Goal: Task Accomplishment & Management: Use online tool/utility

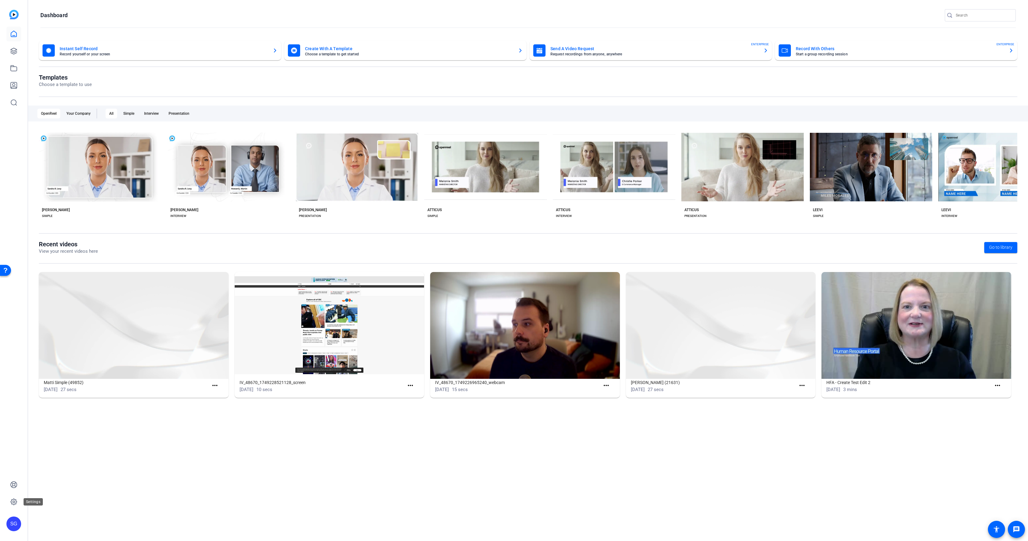
drag, startPoint x: 13, startPoint y: 502, endPoint x: 25, endPoint y: 500, distance: 12.4
click at [13, 502] on icon at bounding box center [14, 502] width 2 height 2
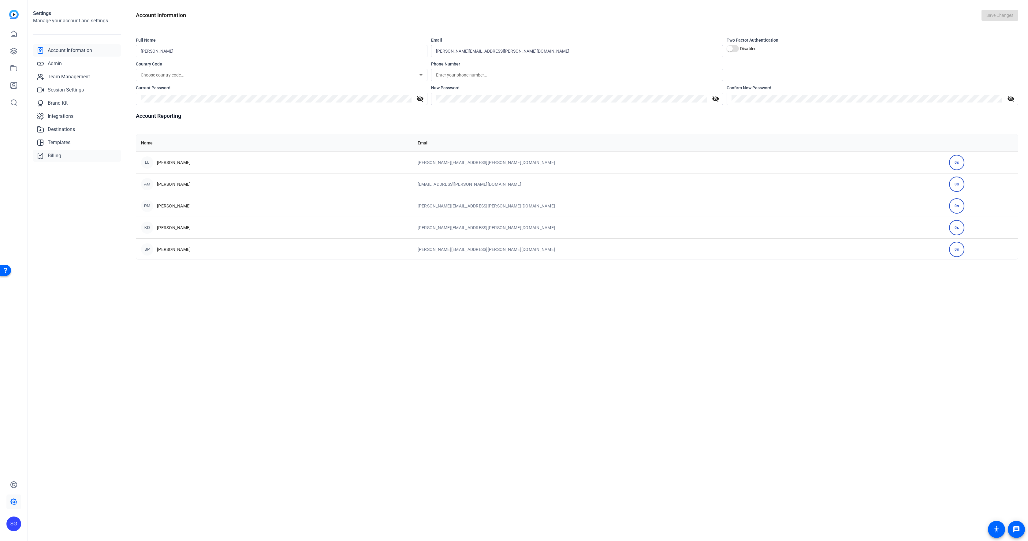
click at [60, 159] on link "Billing" at bounding box center [77, 156] width 88 height 12
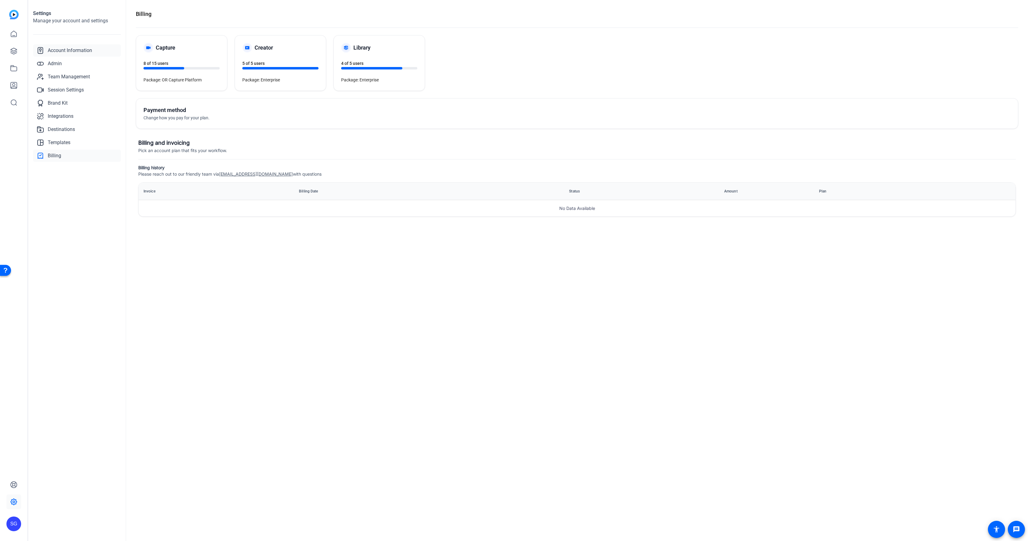
click at [60, 50] on span "Account Information" at bounding box center [70, 50] width 44 height 7
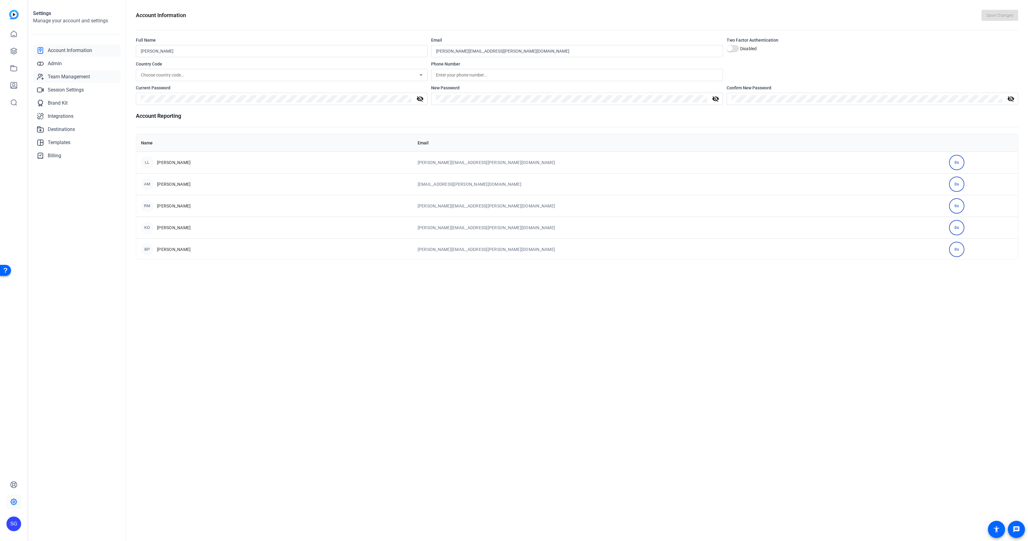
click at [67, 73] on link "Team Management" at bounding box center [77, 77] width 88 height 12
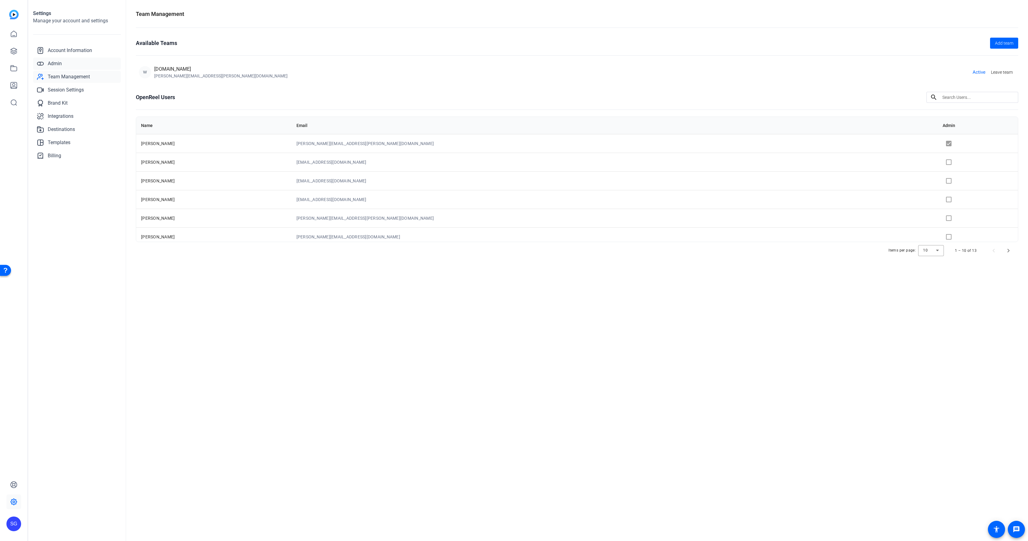
click at [55, 61] on span "Admin" at bounding box center [55, 63] width 14 height 7
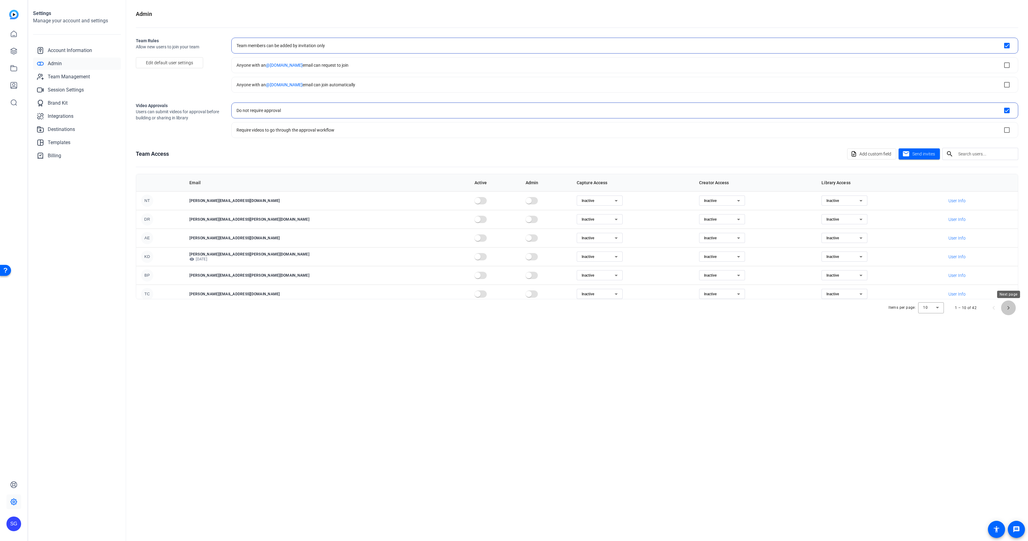
click at [1006, 308] on span "Next page" at bounding box center [1008, 308] width 15 height 15
click at [1006, 308] on div "Admin Team Rules Allow new users to join your team Edit default user settings T…" at bounding box center [577, 270] width 902 height 541
click at [1006, 308] on span "Next page" at bounding box center [1008, 308] width 15 height 15
click at [1006, 307] on span "Next page" at bounding box center [1008, 308] width 15 height 15
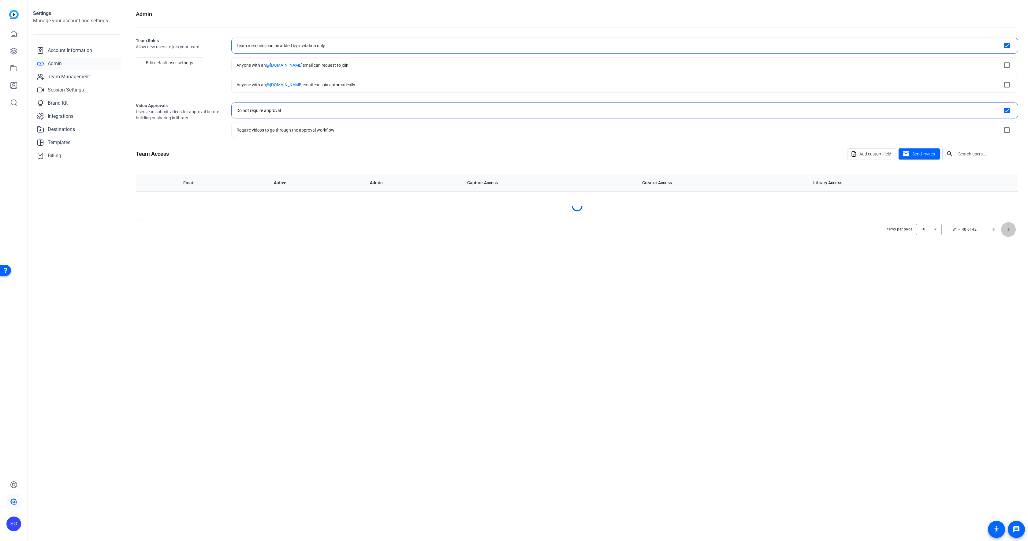
click at [1006, 237] on span "Next page" at bounding box center [1008, 229] width 15 height 15
click at [1006, 307] on div "Admin Team Rules Allow new users to join your team Edit default user settings T…" at bounding box center [577, 270] width 902 height 541
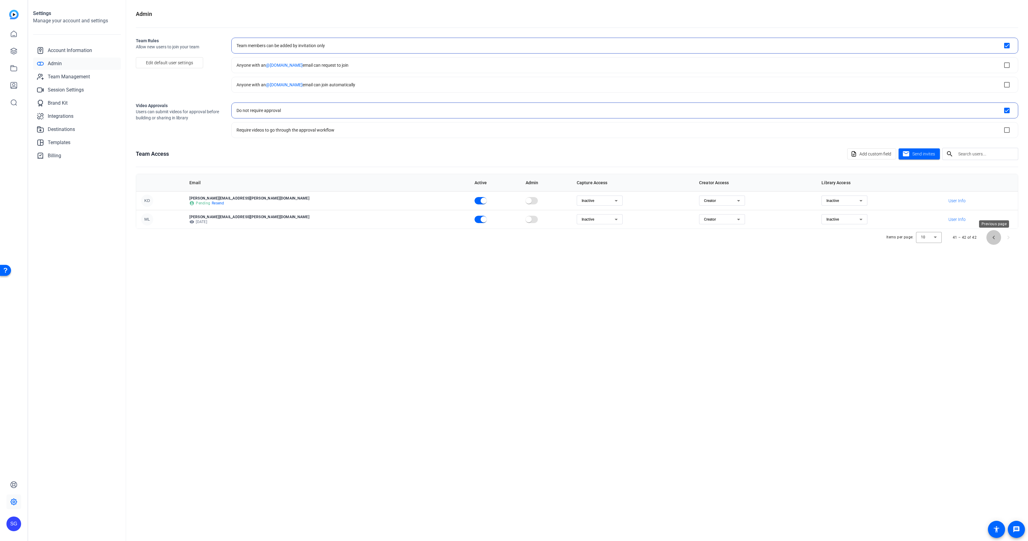
click at [991, 237] on span "Previous page" at bounding box center [994, 237] width 15 height 15
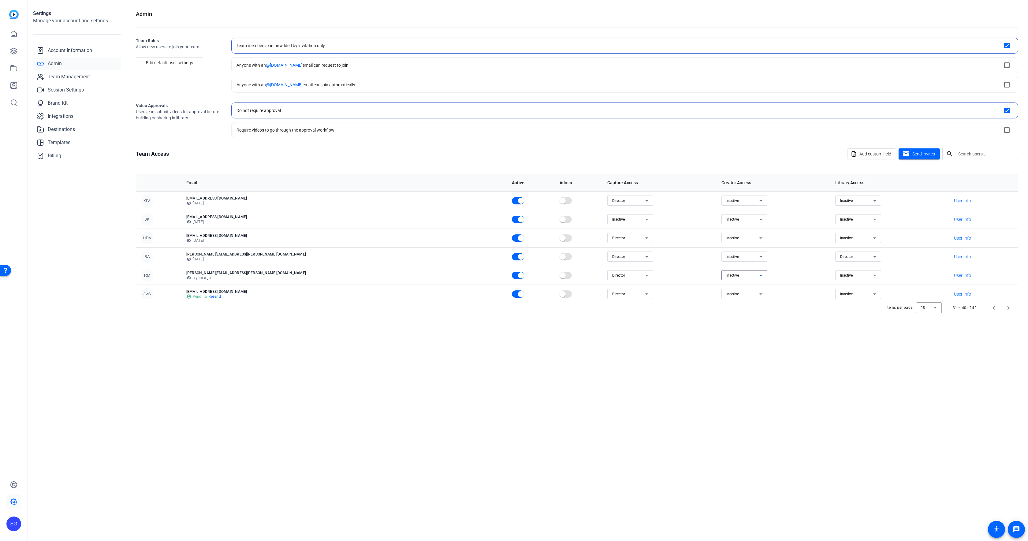
click at [727, 272] on div "Inactive" at bounding box center [743, 275] width 33 height 7
drag, startPoint x: 670, startPoint y: 286, endPoint x: 673, endPoint y: 286, distance: 3.7
click at [670, 286] on mat-option "Creator" at bounding box center [673, 288] width 46 height 10
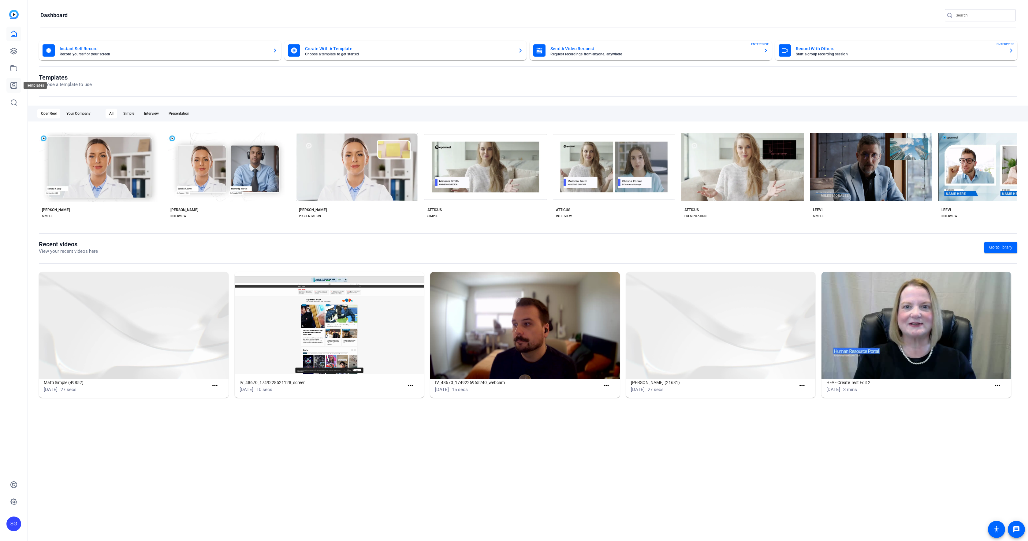
click at [19, 90] on link at bounding box center [13, 85] width 15 height 15
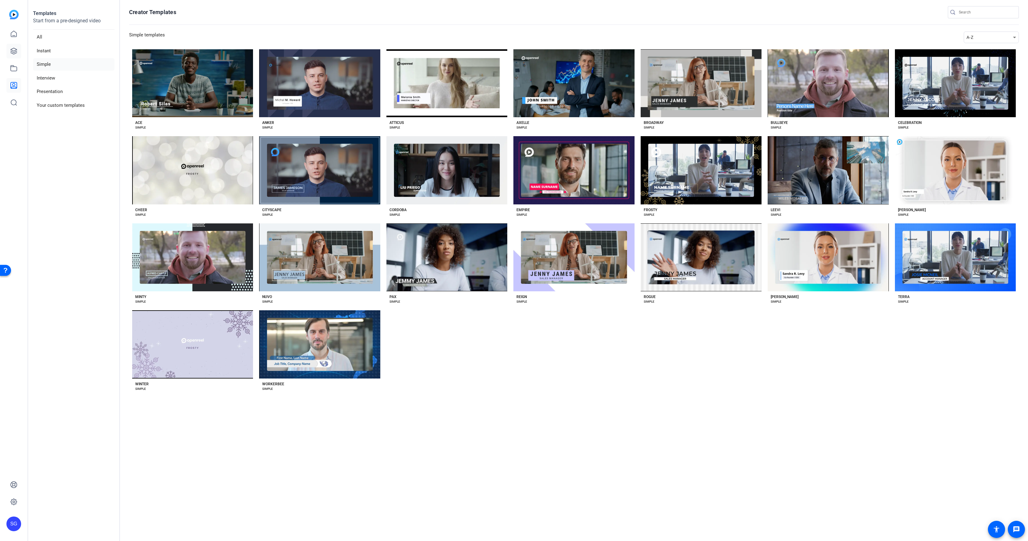
click at [7, 51] on link at bounding box center [13, 51] width 15 height 15
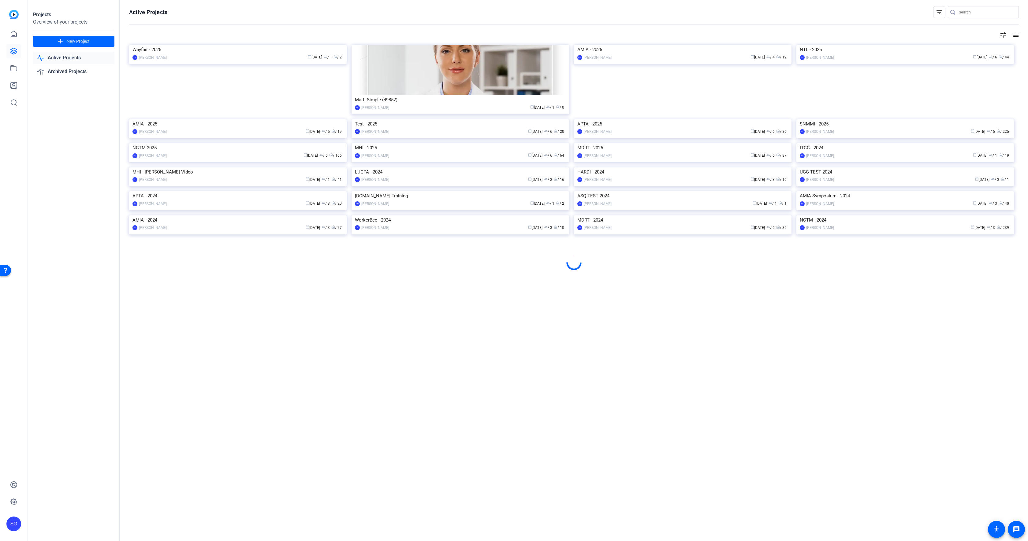
click at [887, 119] on img at bounding box center [906, 119] width 218 height 0
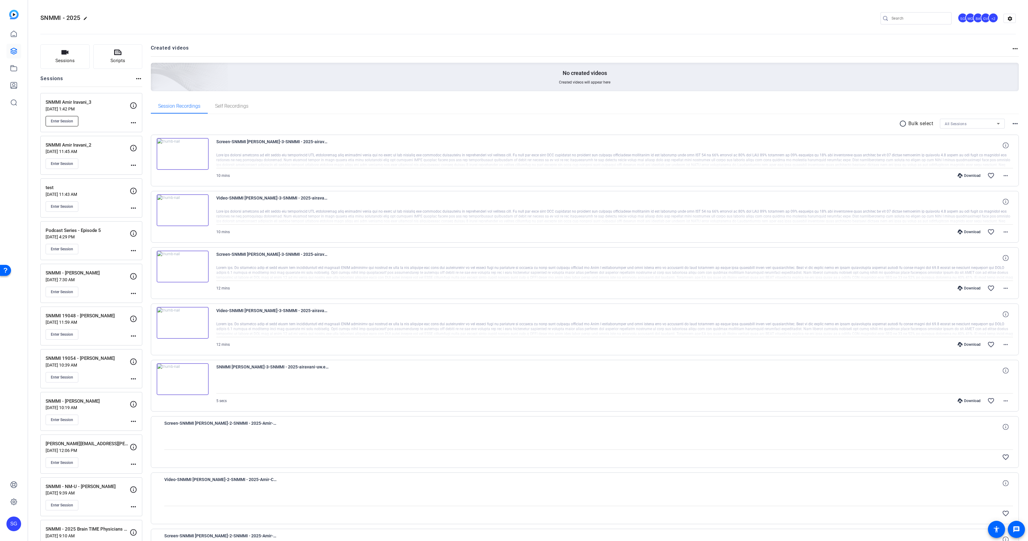
click at [63, 118] on button "Enter Session" at bounding box center [62, 121] width 33 height 10
click at [59, 167] on button "Enter Session" at bounding box center [62, 164] width 33 height 10
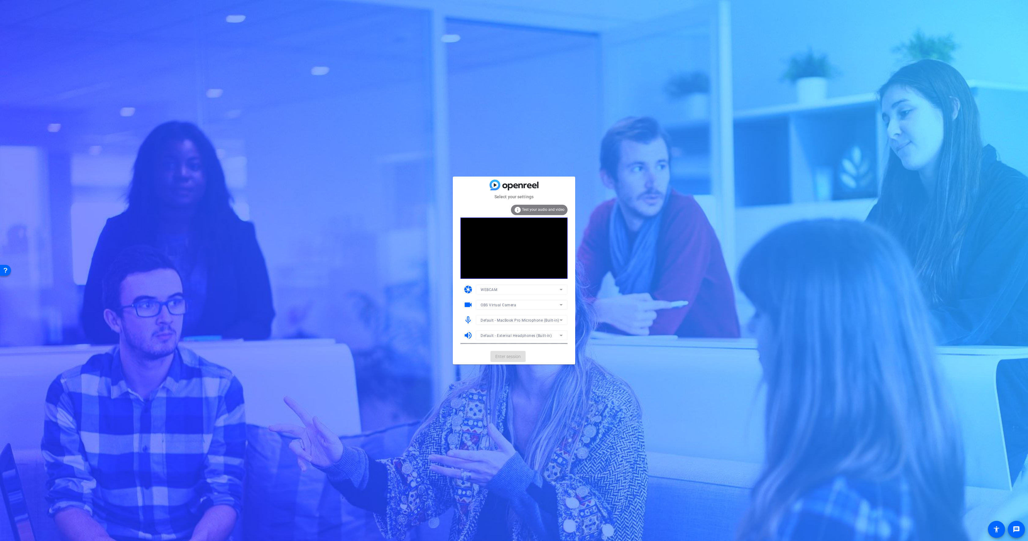
click at [506, 354] on mat-card-actions "Enter session" at bounding box center [514, 357] width 122 height 16
click at [506, 354] on span "Enter session" at bounding box center [507, 356] width 25 height 6
click at [517, 357] on span "Enter session" at bounding box center [507, 356] width 25 height 6
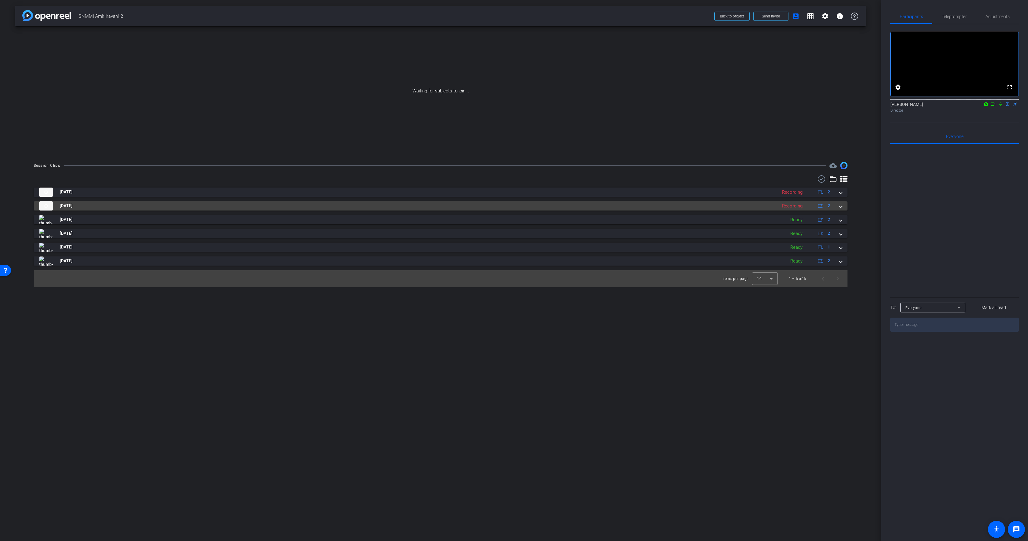
click at [487, 206] on mat-panel-title "[DATE]" at bounding box center [406, 205] width 735 height 9
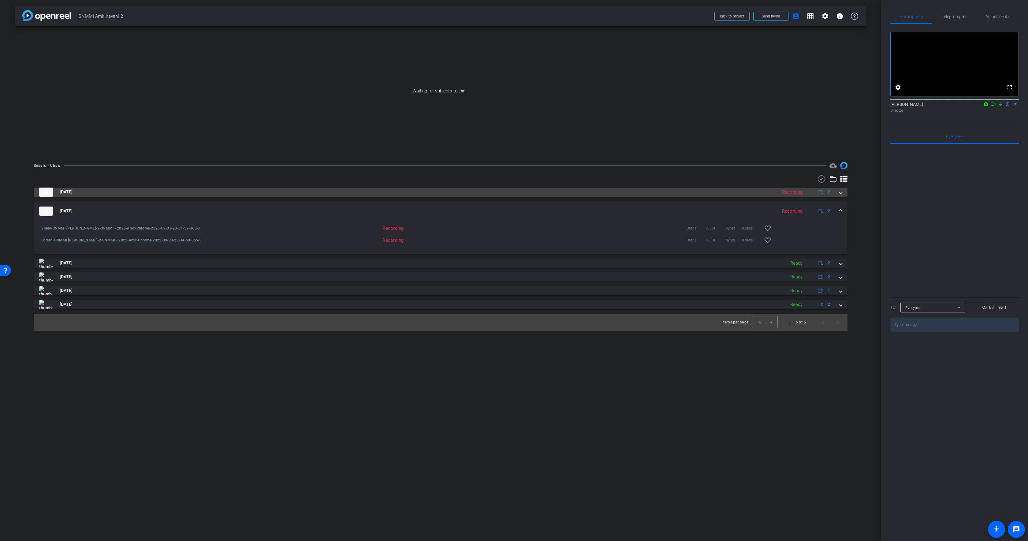
click at [490, 188] on mat-panel-title "[DATE]" at bounding box center [406, 192] width 735 height 9
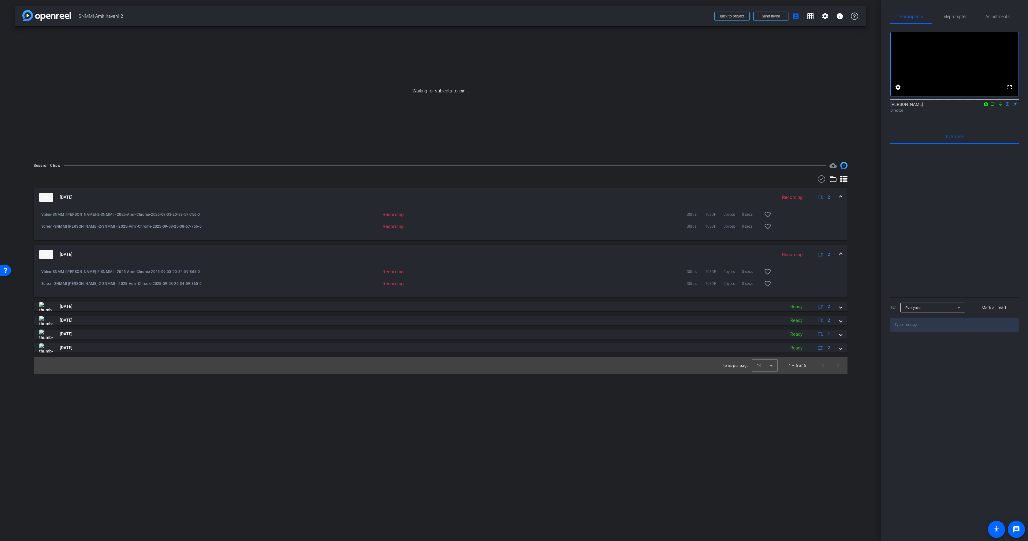
click at [490, 188] on mat-expansion-panel-header "Sep 3, 2025 Recording 2" at bounding box center [441, 198] width 814 height 20
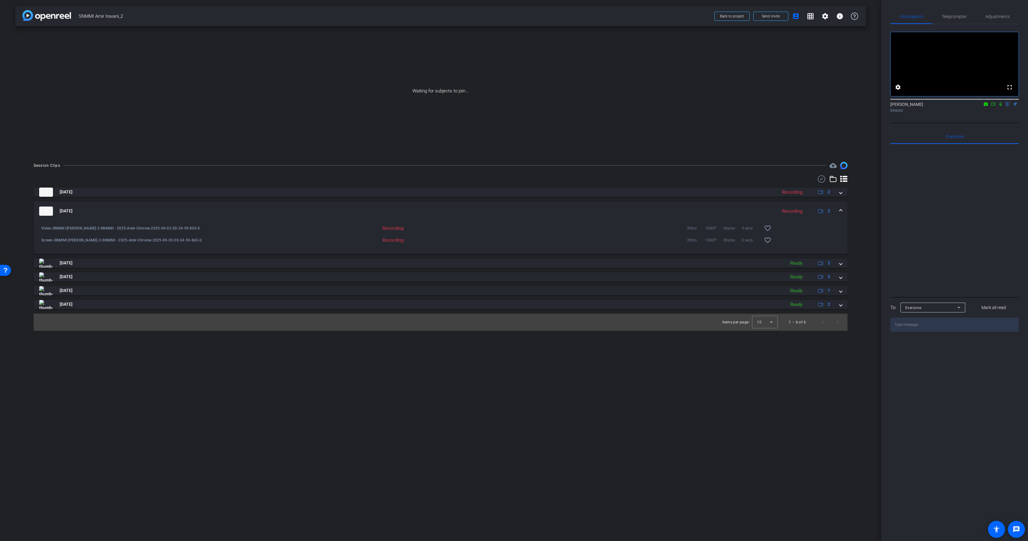
click at [483, 204] on mat-expansion-panel-header "Sep 3, 2025 Recording 2" at bounding box center [441, 211] width 814 height 20
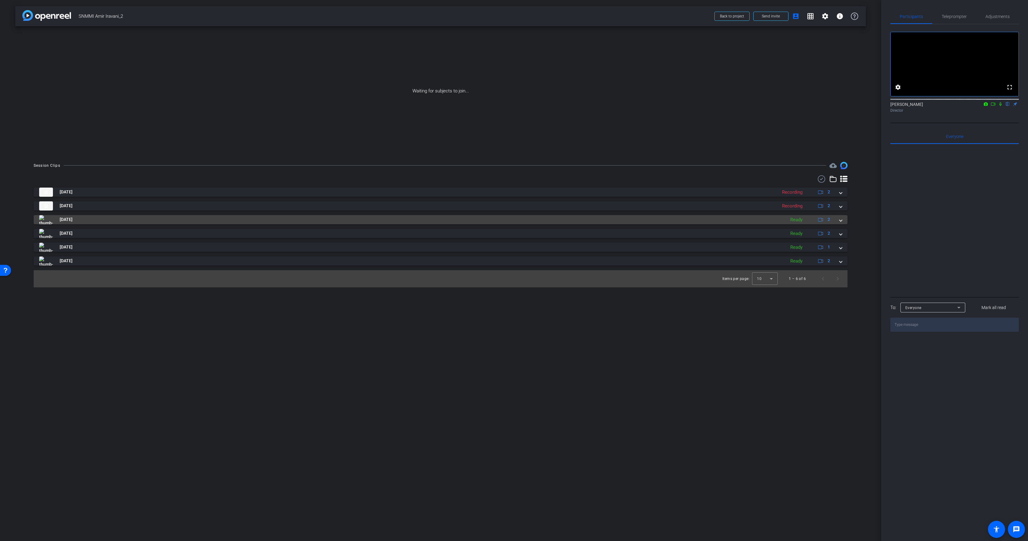
click at [491, 219] on mat-panel-title "[DATE]" at bounding box center [410, 219] width 743 height 9
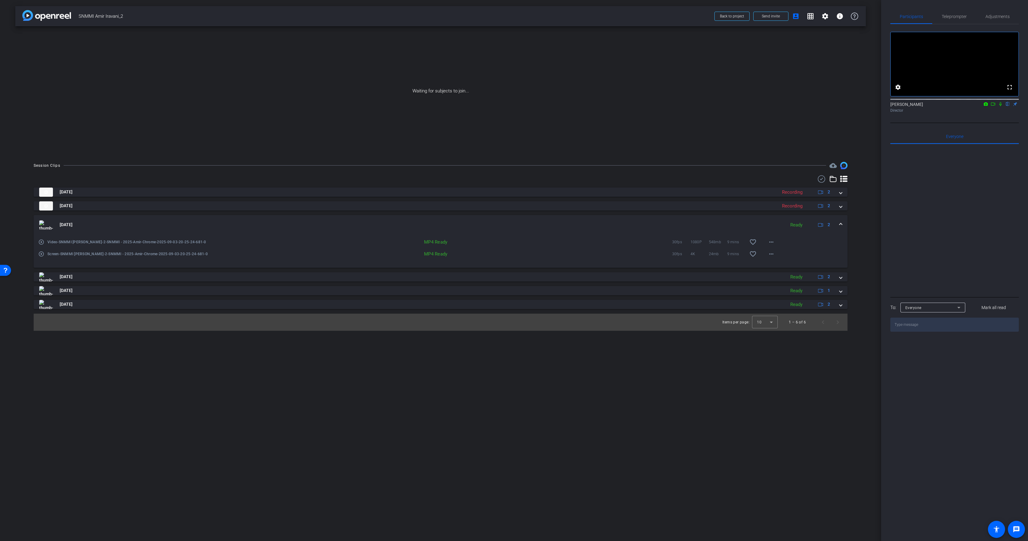
click at [491, 219] on mat-expansion-panel-header "Sep 3, 2025 Ready 2" at bounding box center [441, 225] width 814 height 20
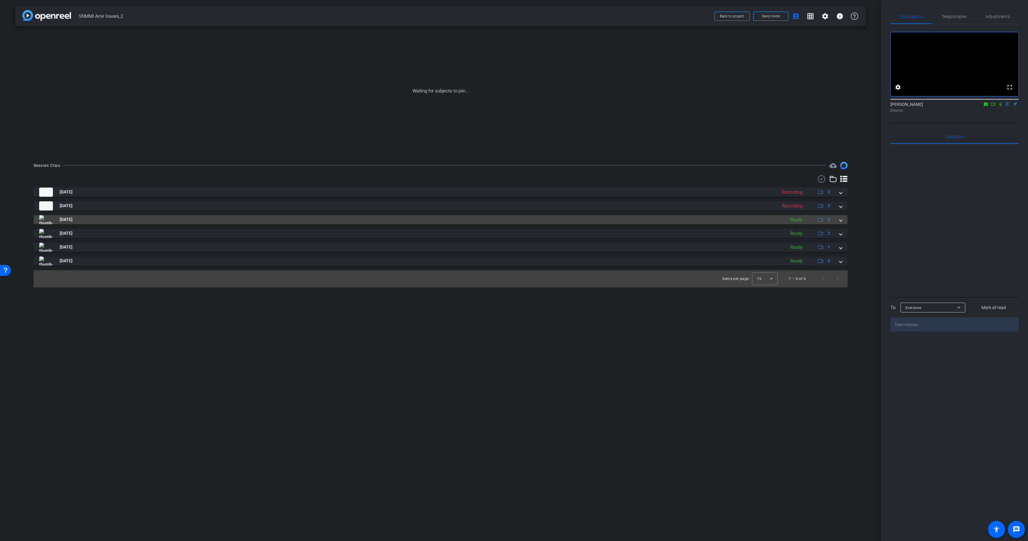
click at [491, 218] on mat-panel-title "[DATE]" at bounding box center [410, 219] width 743 height 9
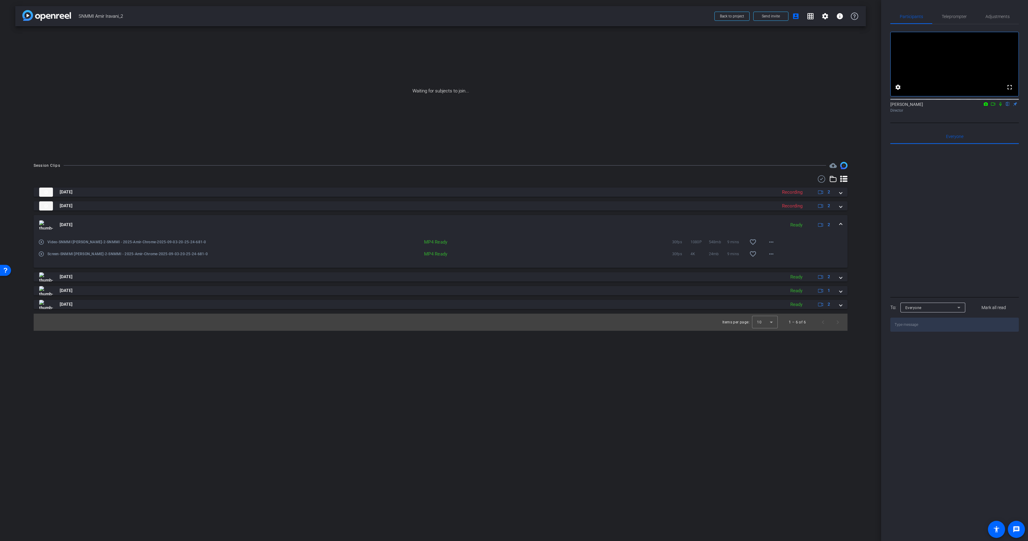
click at [42, 240] on mat-icon "play_circle_outline" at bounding box center [41, 242] width 6 height 6
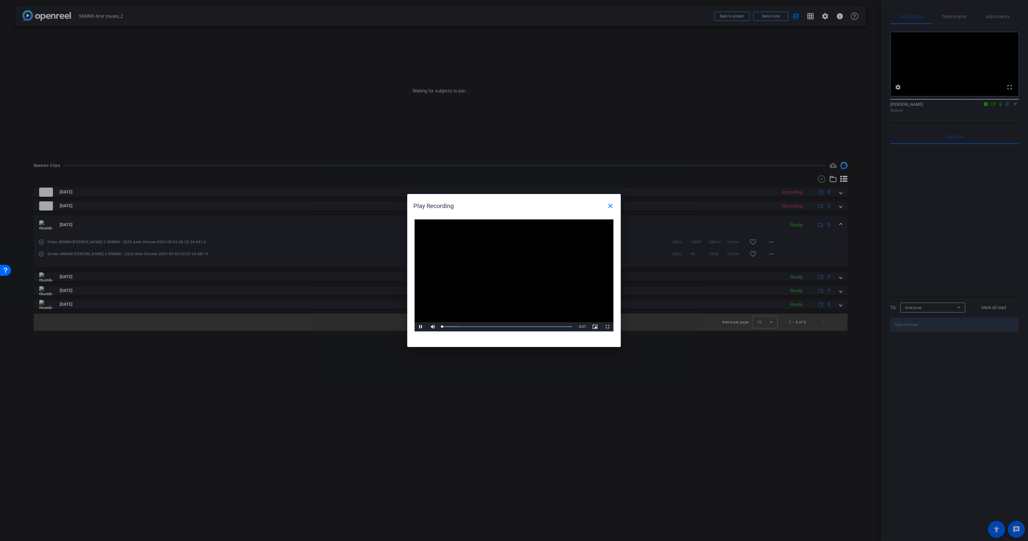
click at [466, 287] on video "Video Player" at bounding box center [514, 275] width 199 height 112
drag, startPoint x: 495, startPoint y: 329, endPoint x: 514, endPoint y: 328, distance: 19.3
click at [510, 328] on div "Loaded : 100.00% 4:36 0:00" at bounding box center [507, 326] width 136 height 9
click at [613, 203] on mat-icon "close" at bounding box center [610, 205] width 7 height 7
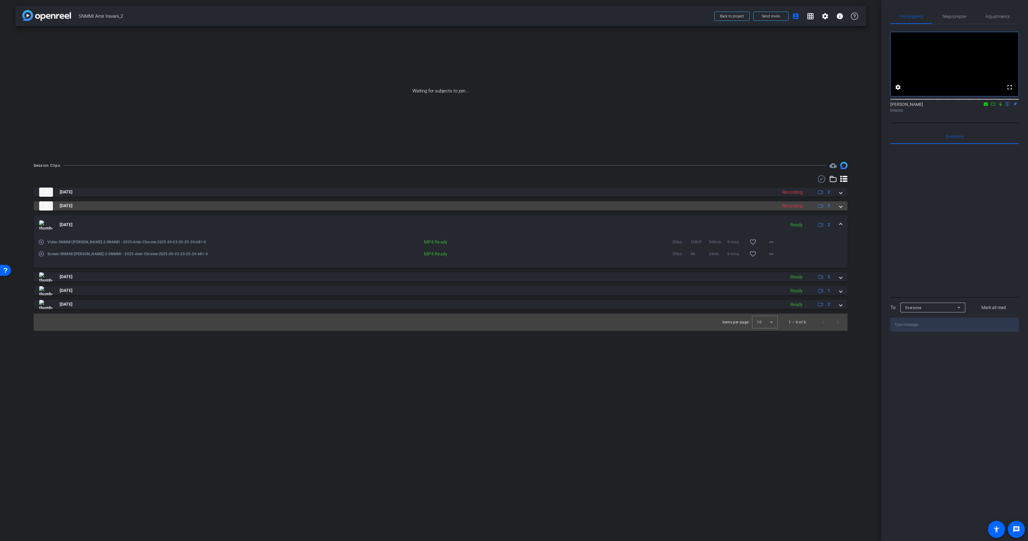
click at [613, 203] on mat-panel-title "[DATE]" at bounding box center [406, 205] width 735 height 9
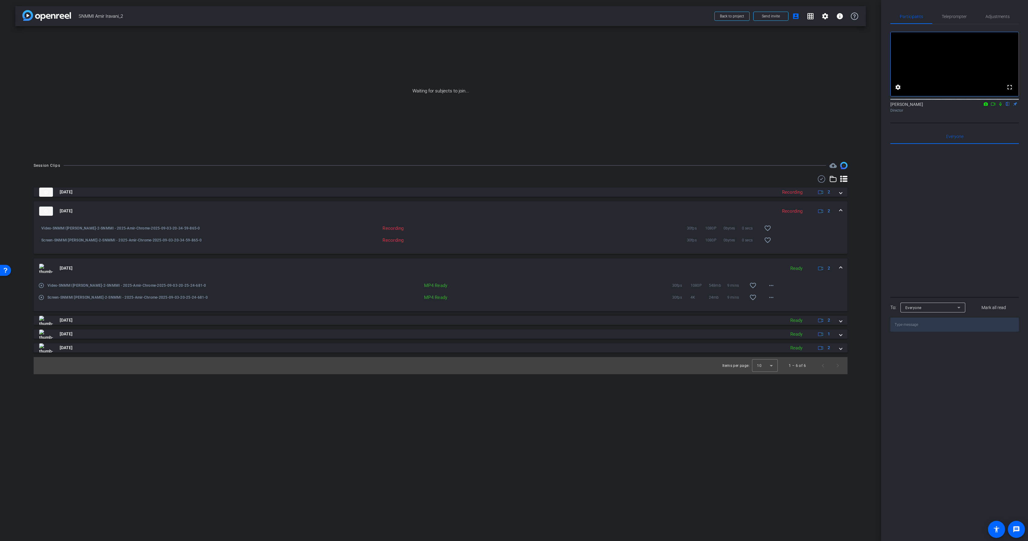
click at [842, 209] on mat-expansion-panel-header "Sep 3, 2025 Recording 2" at bounding box center [441, 211] width 814 height 20
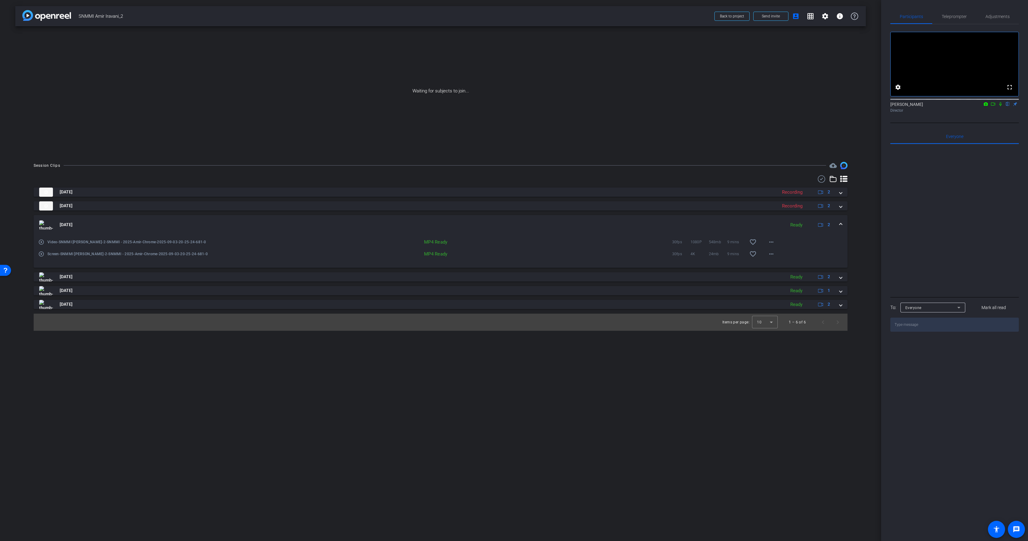
click at [839, 221] on div "Sep 3, 2025 Ready 2" at bounding box center [439, 224] width 801 height 9
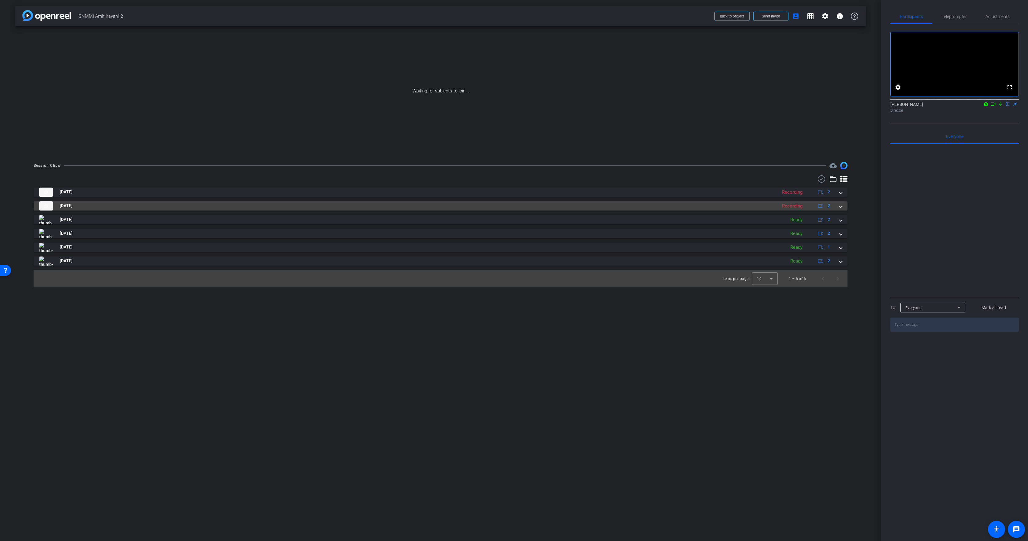
click at [799, 208] on div "Recording" at bounding box center [792, 206] width 27 height 7
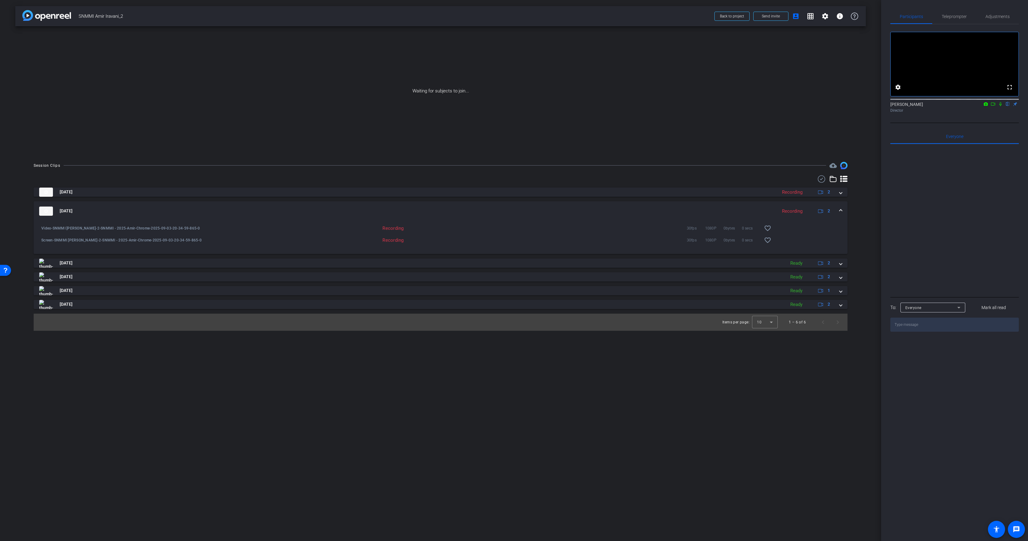
drag, startPoint x: 1000, startPoint y: 112, endPoint x: 996, endPoint y: 113, distance: 3.5
click at [1000, 106] on icon at bounding box center [1000, 104] width 5 height 4
click at [995, 106] on icon at bounding box center [993, 104] width 5 height 4
click at [989, 15] on span "Adjustments" at bounding box center [998, 16] width 24 height 4
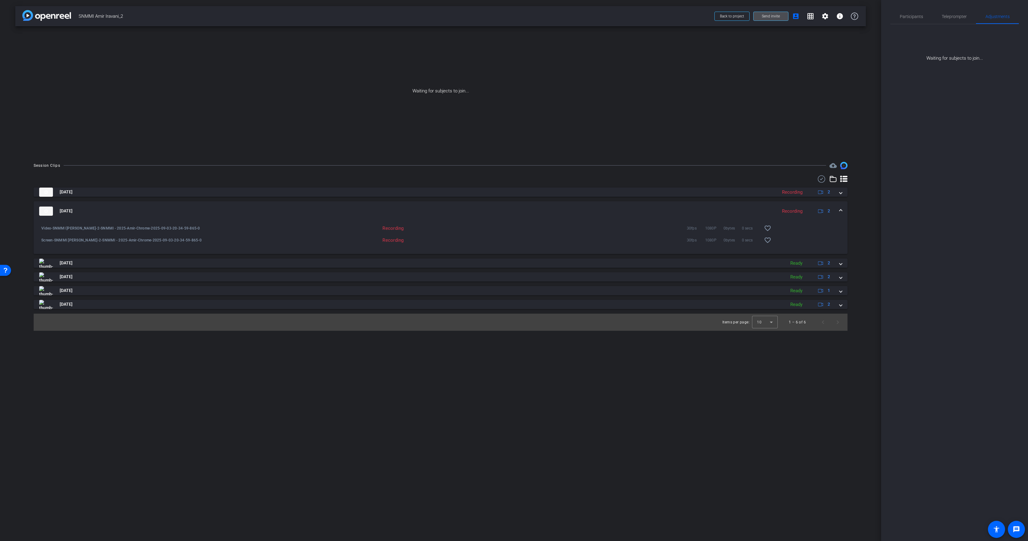
click at [763, 19] on span at bounding box center [771, 16] width 35 height 15
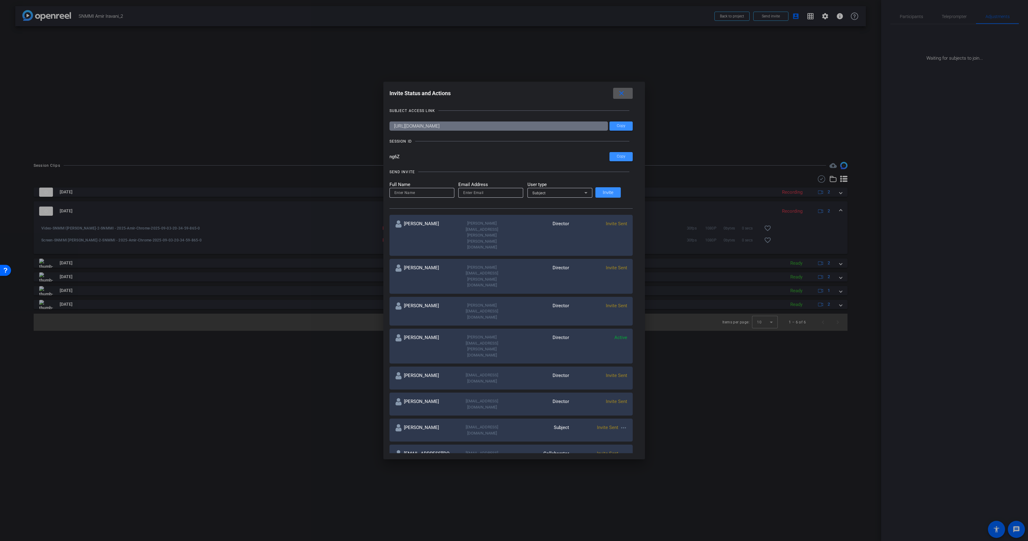
click at [554, 193] on div "Subject" at bounding box center [558, 193] width 52 height 8
click at [615, 92] on div at bounding box center [514, 270] width 1028 height 541
click at [618, 93] on mat-icon "close" at bounding box center [622, 94] width 8 height 8
